Goal: Book appointment/travel/reservation

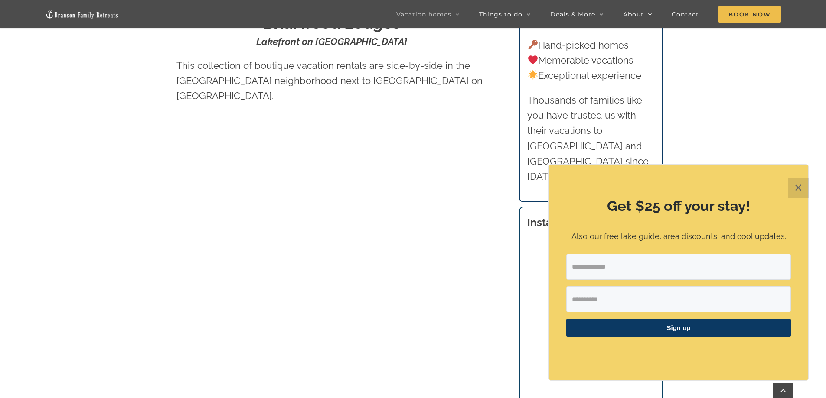
scroll to position [433, 0]
click at [798, 189] on button "✕" at bounding box center [798, 188] width 21 height 21
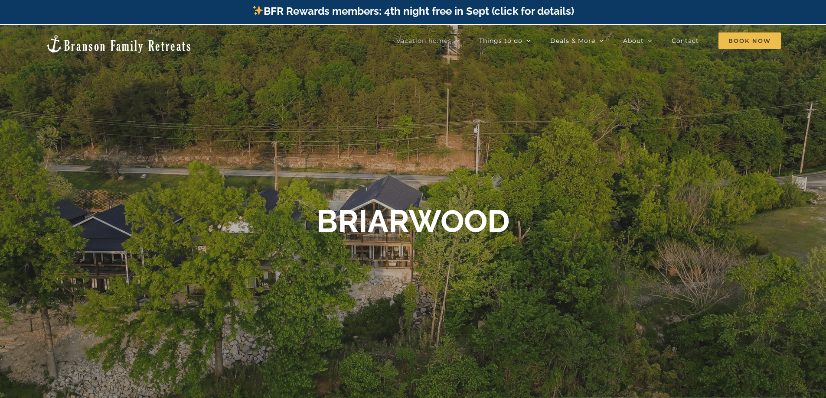
scroll to position [0, 0]
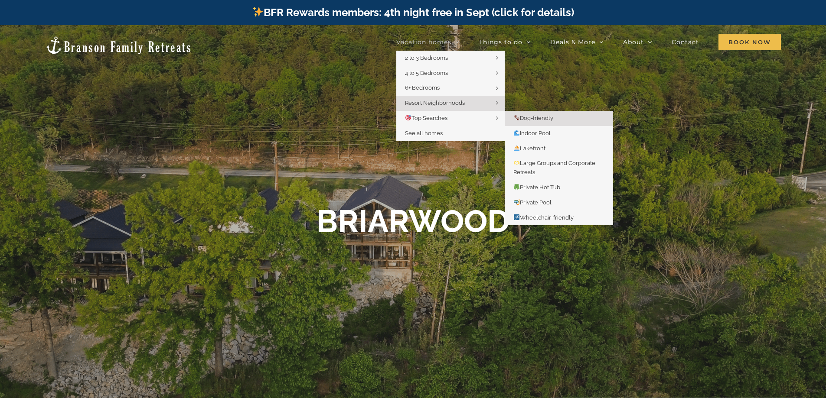
click at [550, 117] on span "Dog-friendly" at bounding box center [533, 118] width 40 height 7
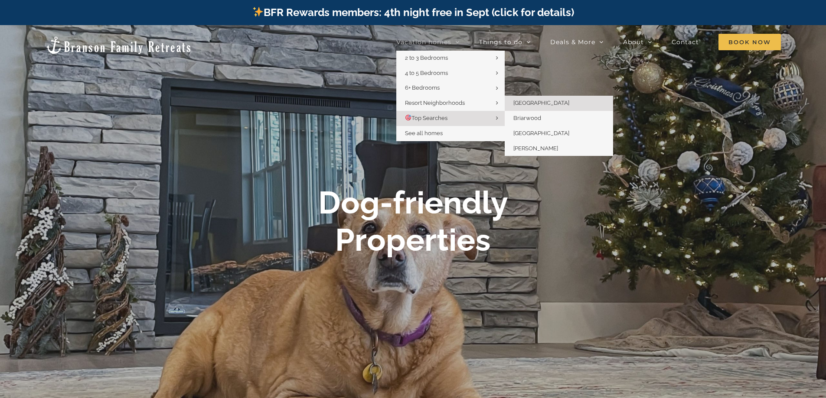
click at [528, 100] on span "[GEOGRAPHIC_DATA]" at bounding box center [541, 103] width 56 height 7
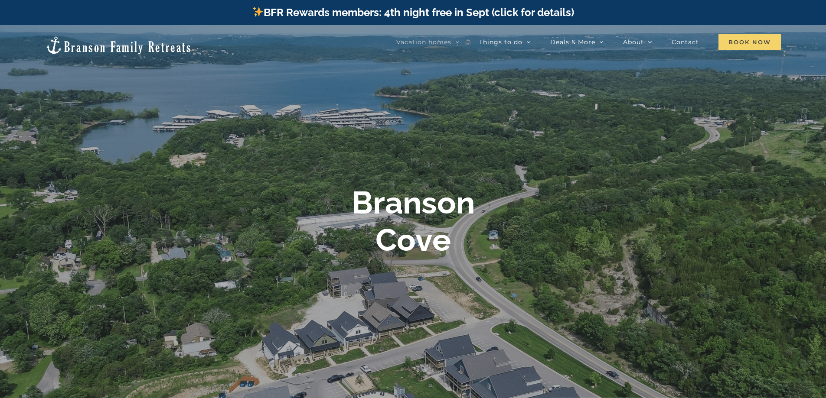
click at [739, 40] on span "Book Now" at bounding box center [749, 42] width 62 height 16
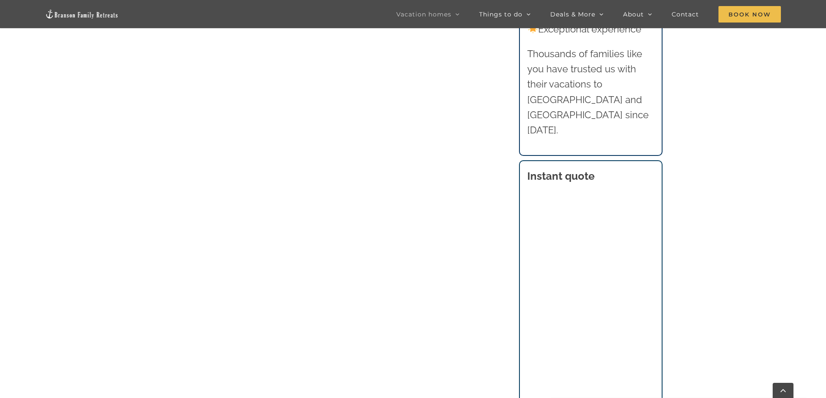
scroll to position [476, 0]
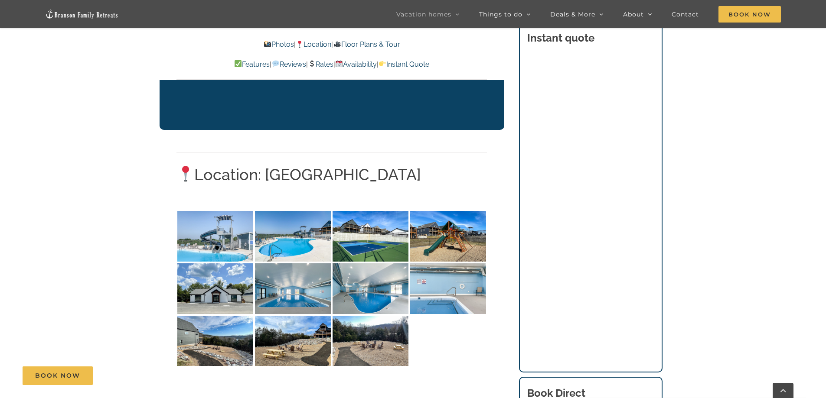
scroll to position [1950, 0]
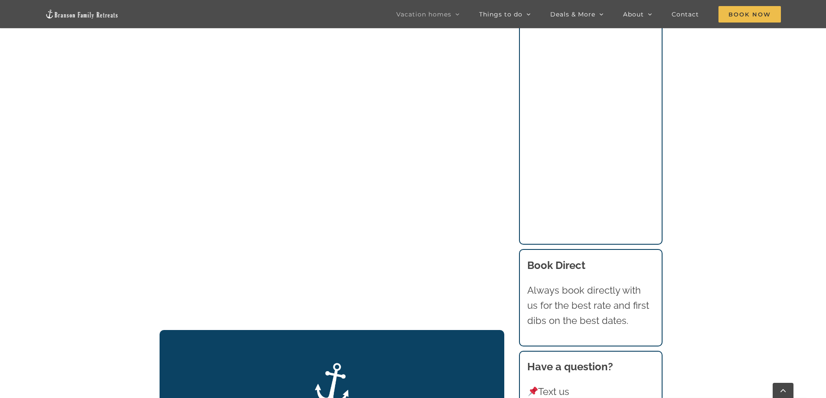
scroll to position [1107, 0]
